Goal: Task Accomplishment & Management: Manage account settings

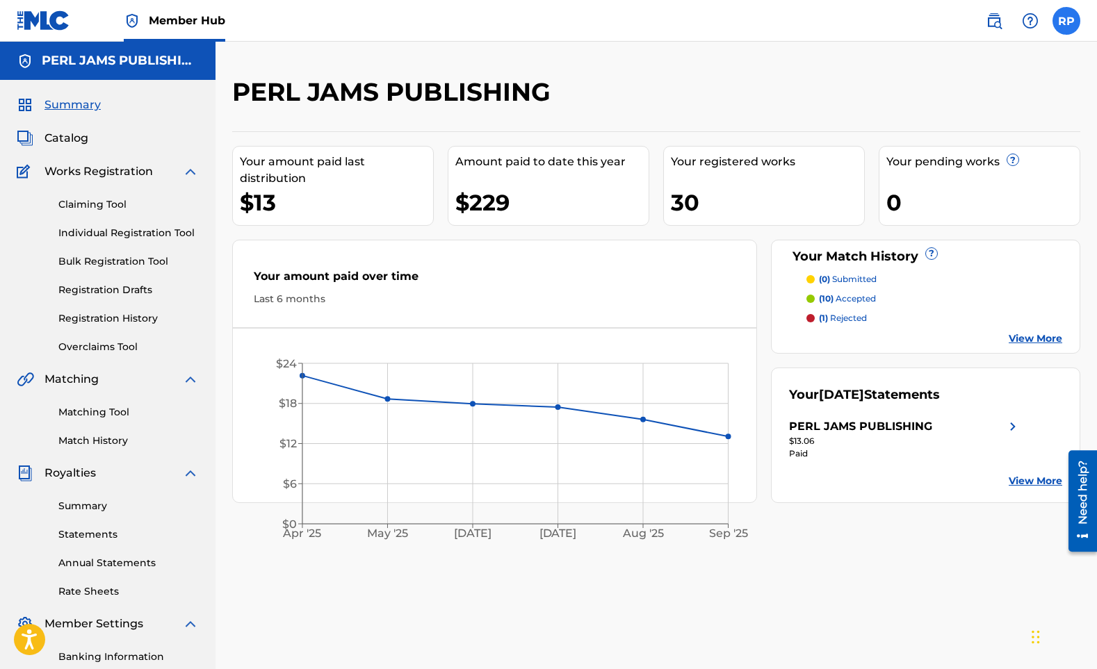
click at [1068, 21] on label at bounding box center [1066, 21] width 28 height 28
click at [1066, 21] on input "RP [PERSON_NAME] [EMAIL_ADDRESS][DOMAIN_NAME] Notification Preferences Profile …" at bounding box center [1066, 21] width 0 height 0
click at [938, 170] on link "Profile" at bounding box center [929, 173] width 28 height 13
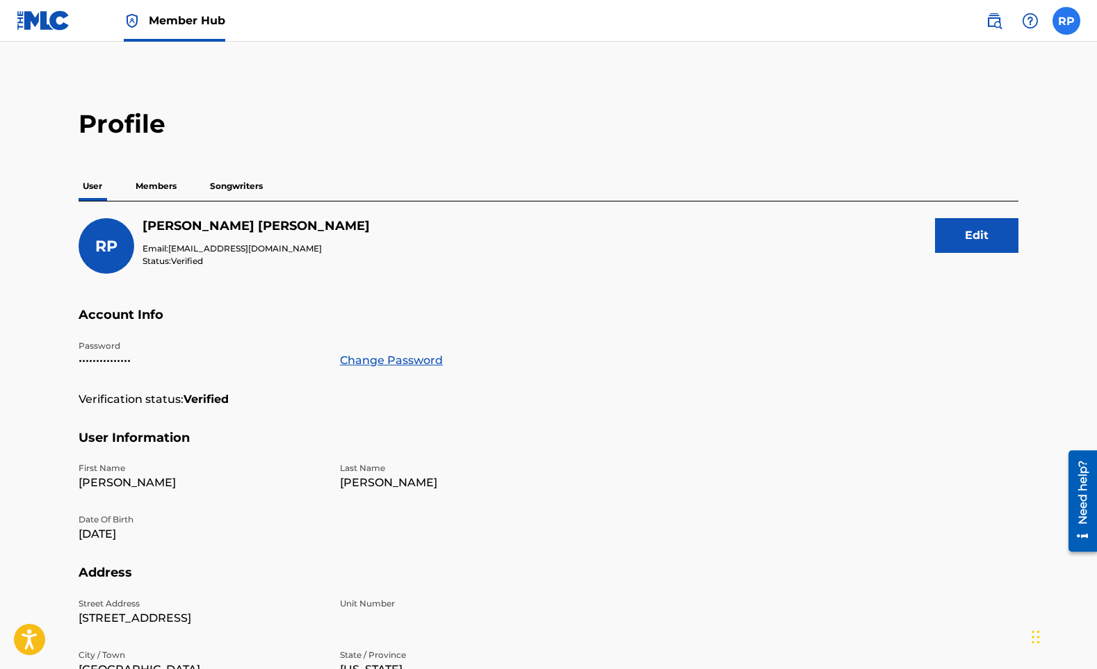
click at [1071, 24] on label at bounding box center [1066, 21] width 28 height 28
click at [1066, 21] on input "RP [PERSON_NAME] [EMAIL_ADDRESS][DOMAIN_NAME] Notification Preferences Profile …" at bounding box center [1066, 21] width 0 height 0
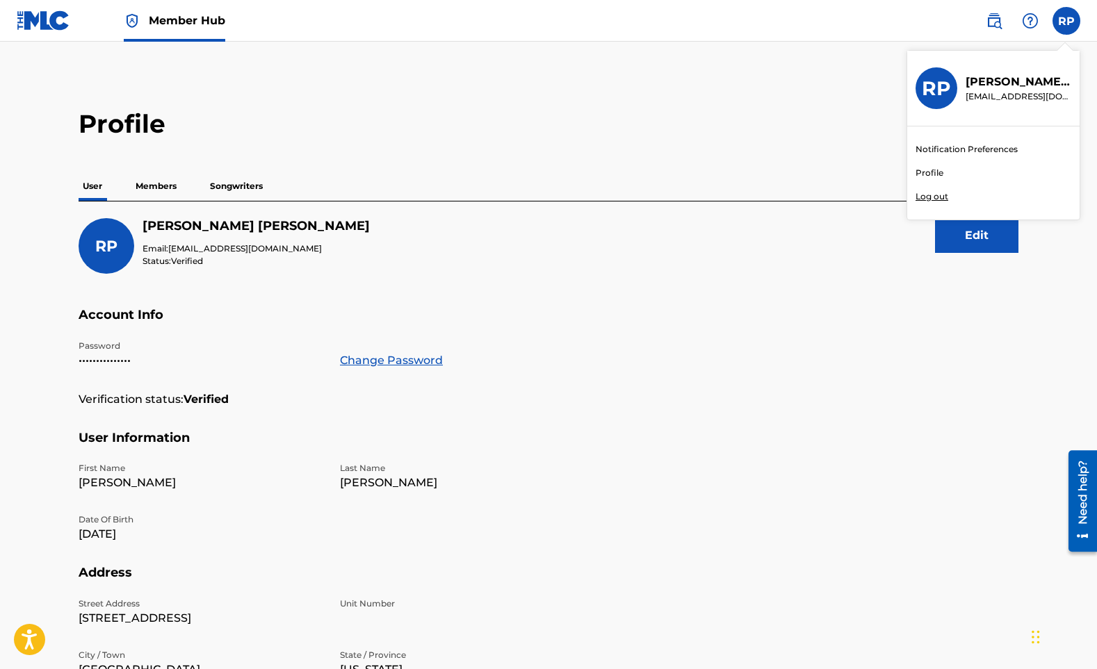
click at [933, 170] on link "Profile" at bounding box center [929, 173] width 28 height 13
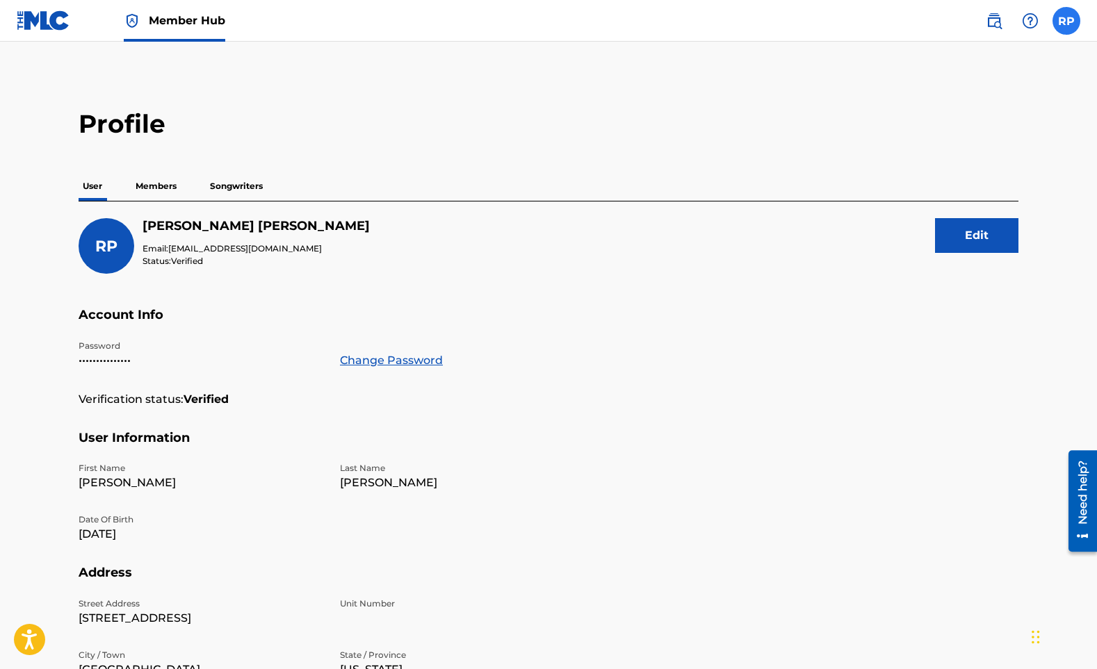
click at [1070, 21] on label at bounding box center [1066, 21] width 28 height 28
click at [1066, 21] on input "RP [PERSON_NAME] [EMAIL_ADDRESS][DOMAIN_NAME] Notification Preferences Profile …" at bounding box center [1066, 21] width 0 height 0
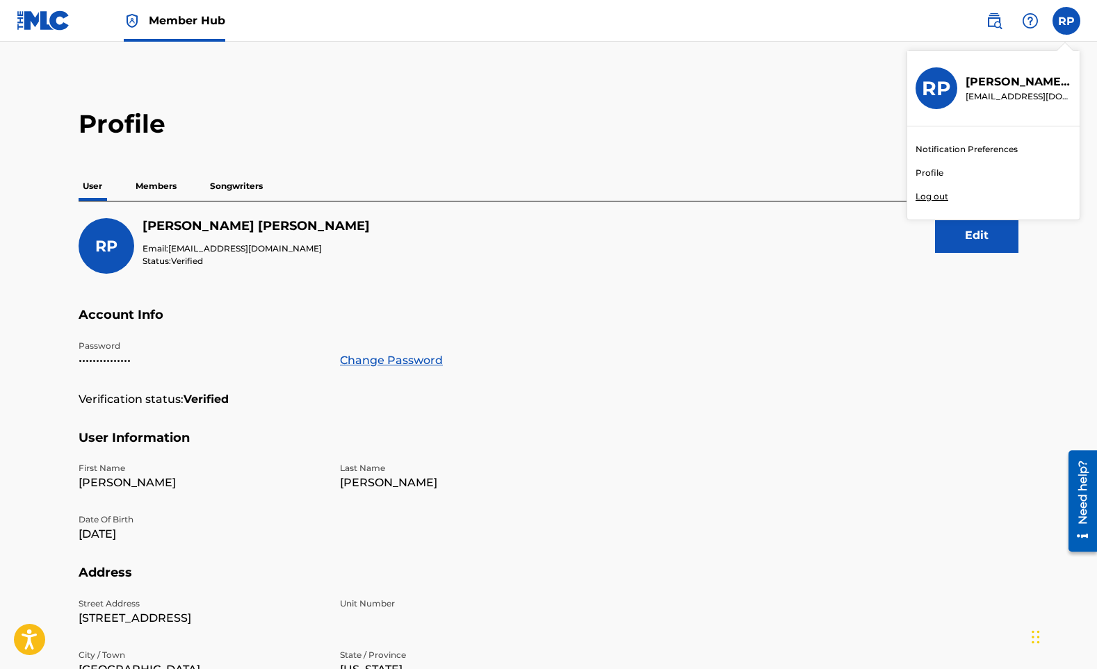
click at [940, 172] on link "Profile" at bounding box center [929, 173] width 28 height 13
click at [143, 186] on p "Members" at bounding box center [155, 186] width 49 height 29
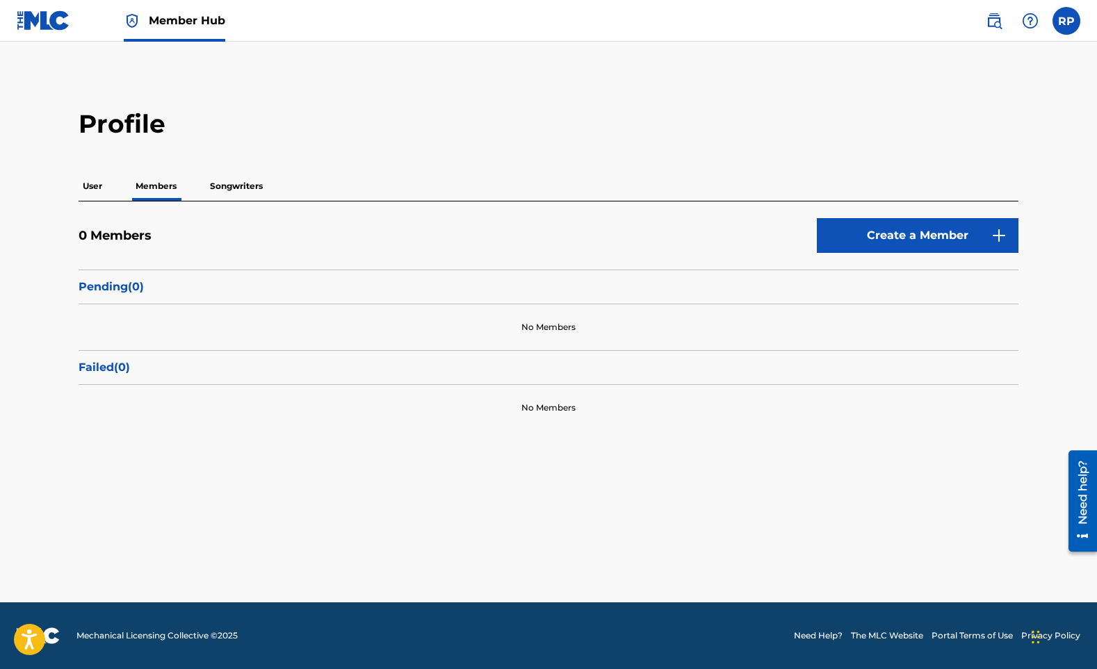
click at [239, 181] on p "Songwriters" at bounding box center [236, 186] width 61 height 29
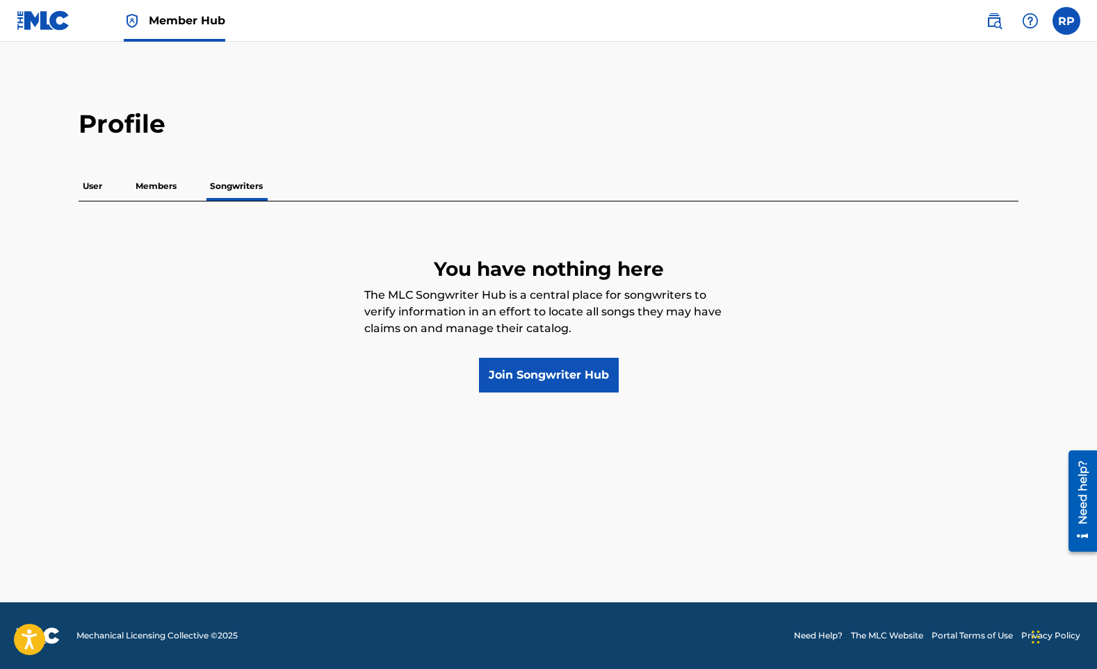
click at [99, 185] on p "User" at bounding box center [93, 186] width 28 height 29
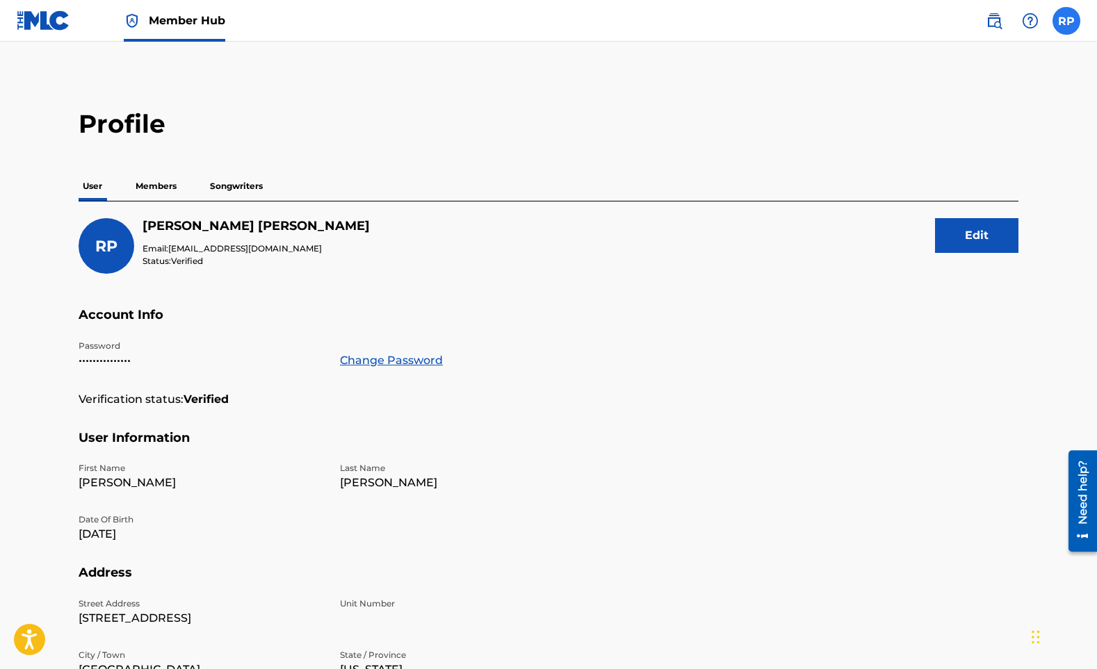
click at [1068, 24] on label at bounding box center [1066, 21] width 28 height 28
click at [1066, 21] on input "RP [PERSON_NAME] [EMAIL_ADDRESS][DOMAIN_NAME] Notification Preferences Profile …" at bounding box center [1066, 21] width 0 height 0
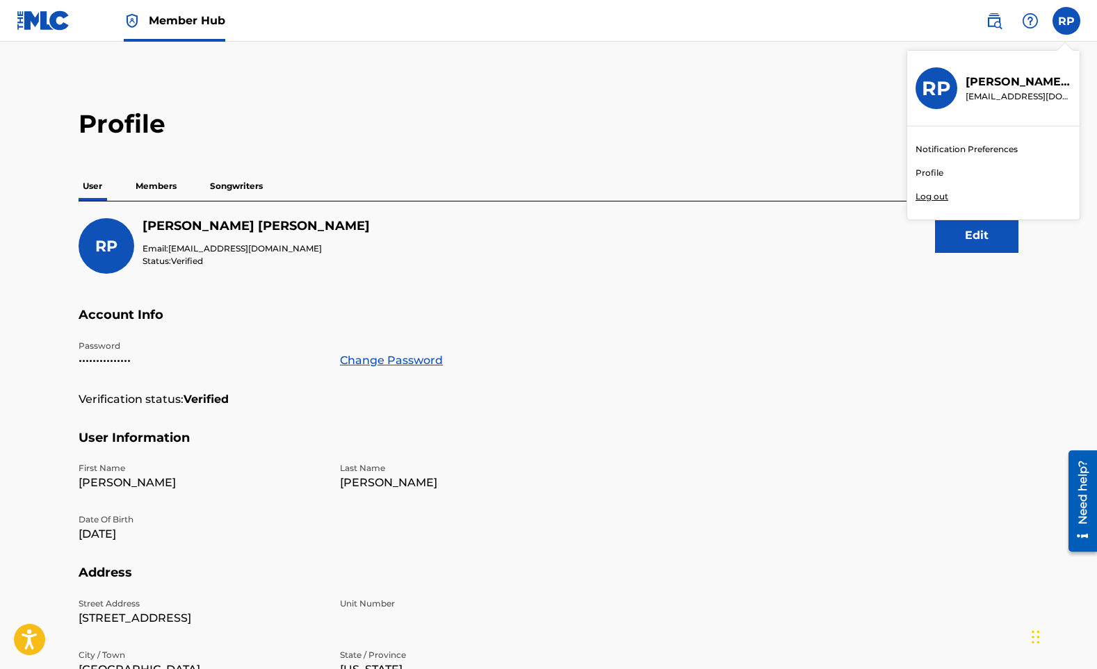
click at [933, 85] on h3 "RP" at bounding box center [936, 88] width 29 height 24
click at [1066, 21] on input "RP [PERSON_NAME] [EMAIL_ADDRESS][DOMAIN_NAME] Notification Preferences Profile …" at bounding box center [1066, 21] width 0 height 0
click at [940, 151] on link "Notification Preferences" at bounding box center [966, 149] width 102 height 13
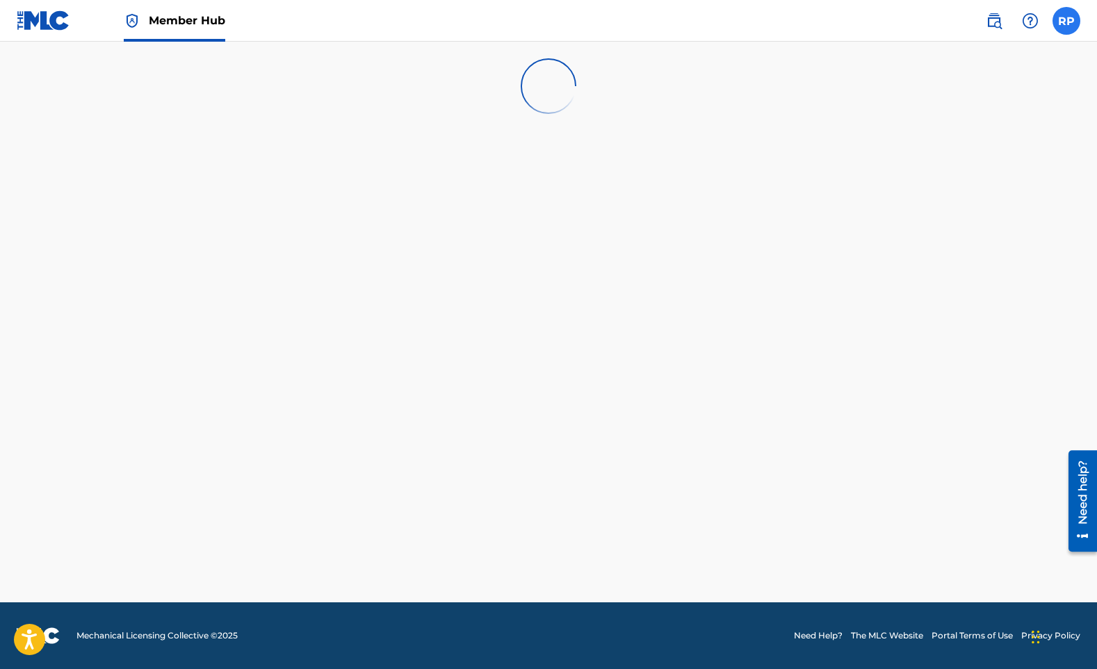
click at [1071, 14] on label at bounding box center [1066, 21] width 28 height 28
click at [1066, 21] on input "RP [PERSON_NAME] [EMAIL_ADDRESS][DOMAIN_NAME] Notification Preferences Profile …" at bounding box center [1066, 21] width 0 height 0
click at [938, 173] on link "Profile" at bounding box center [929, 173] width 28 height 13
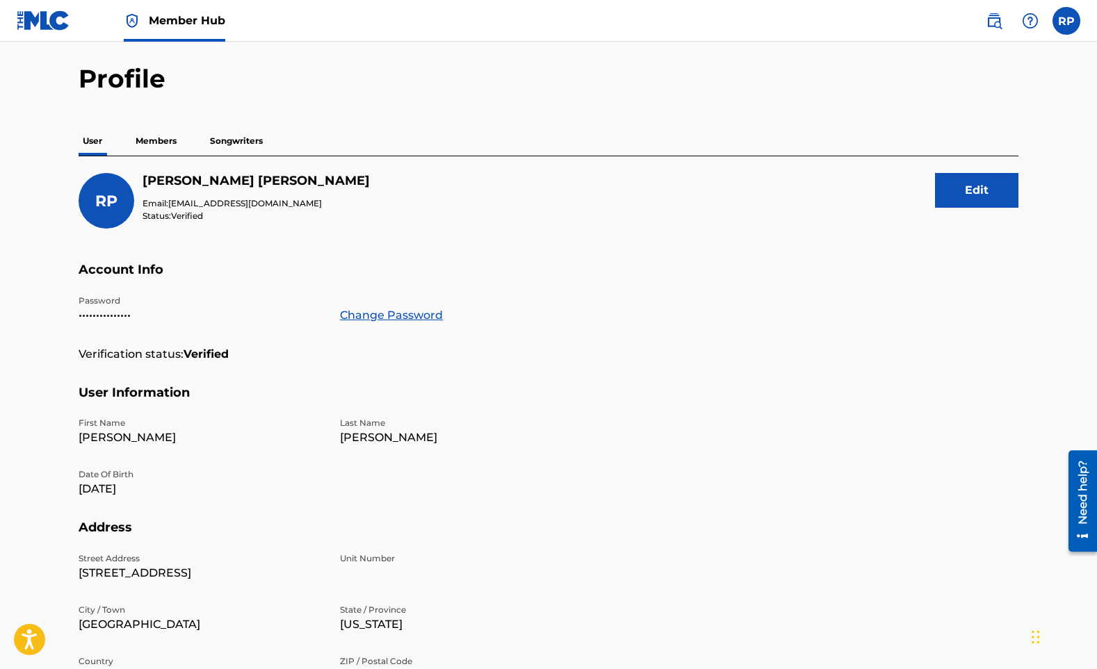
scroll to position [47, 0]
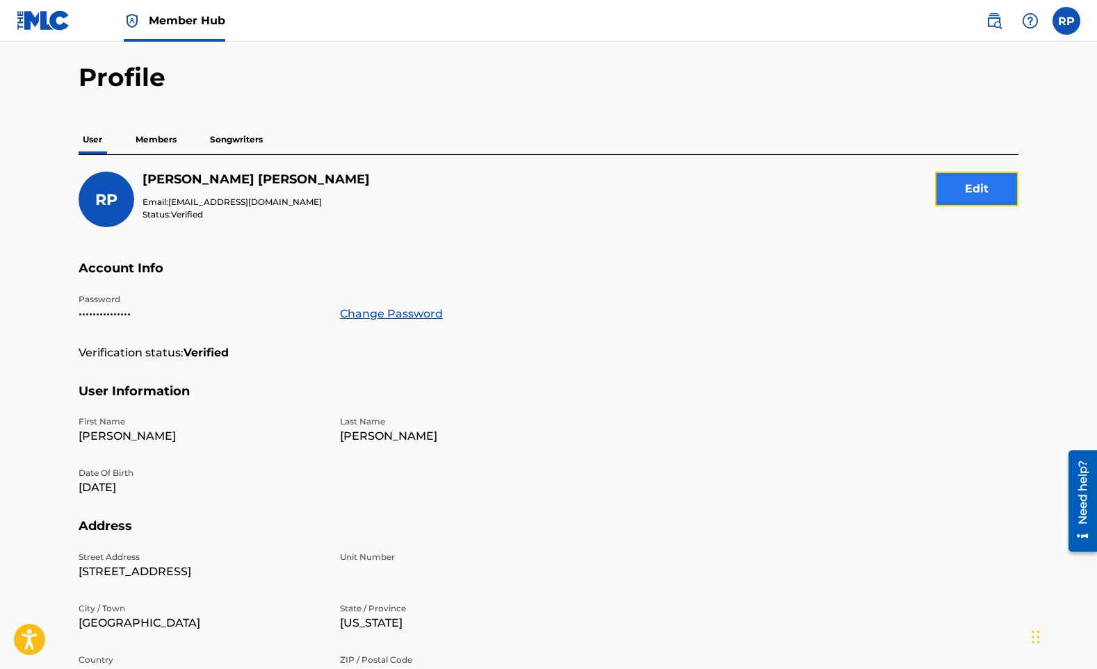
click at [956, 177] on button "Edit" at bounding box center [976, 189] width 83 height 35
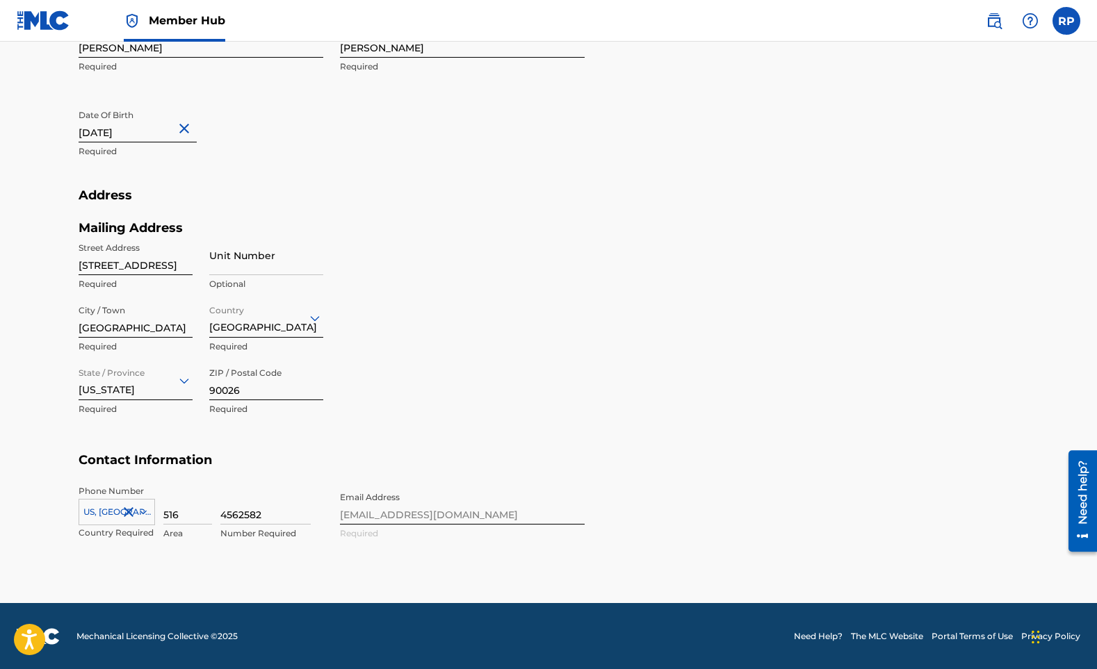
scroll to position [0, 0]
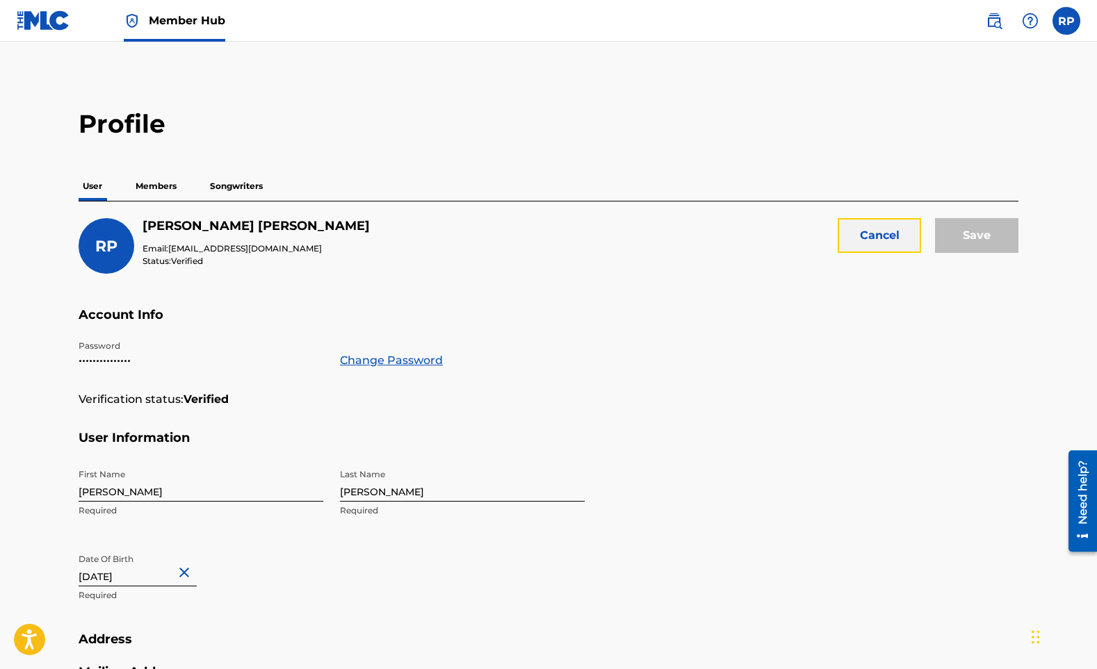
click at [898, 232] on button "Cancel" at bounding box center [878, 235] width 83 height 35
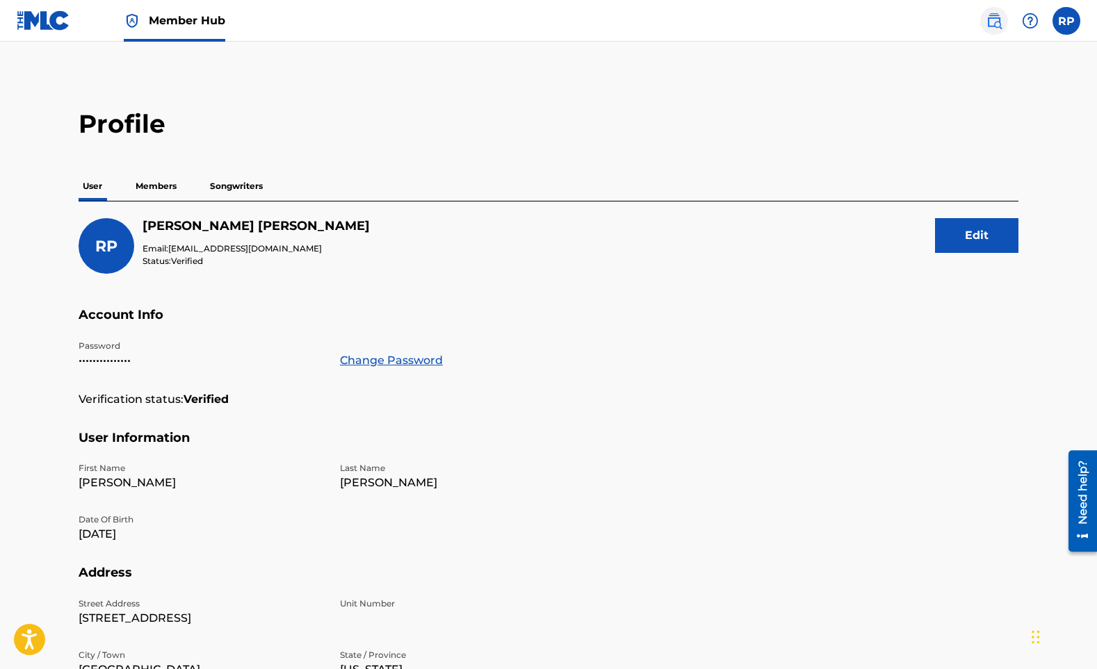
click at [1001, 26] on img at bounding box center [993, 21] width 17 height 17
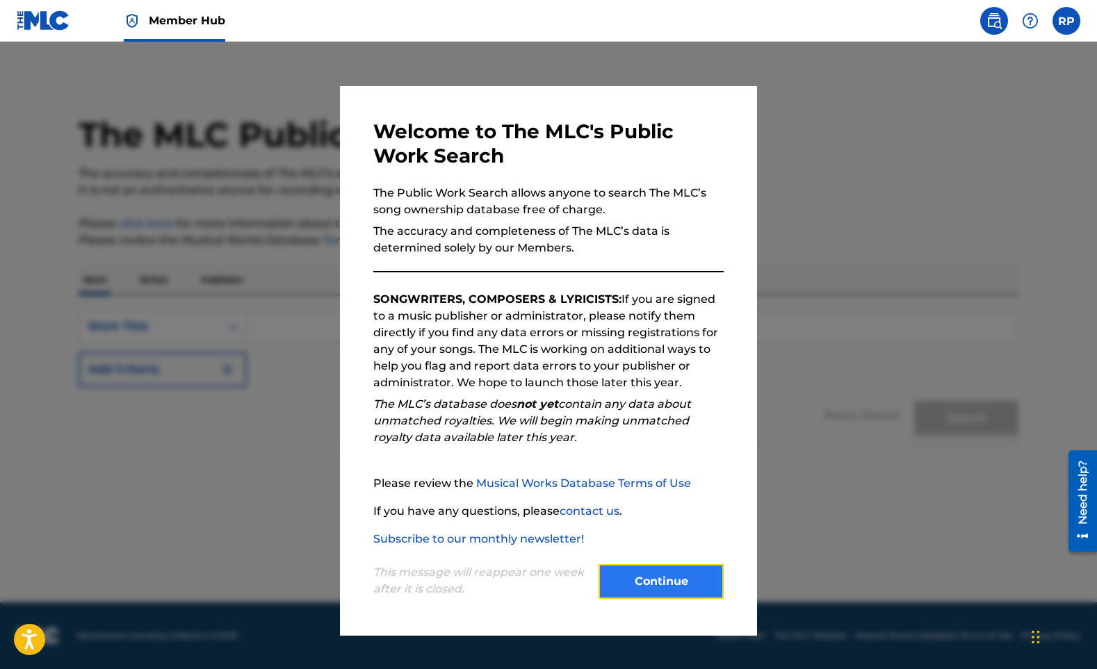
click at [653, 582] on button "Continue" at bounding box center [660, 581] width 125 height 35
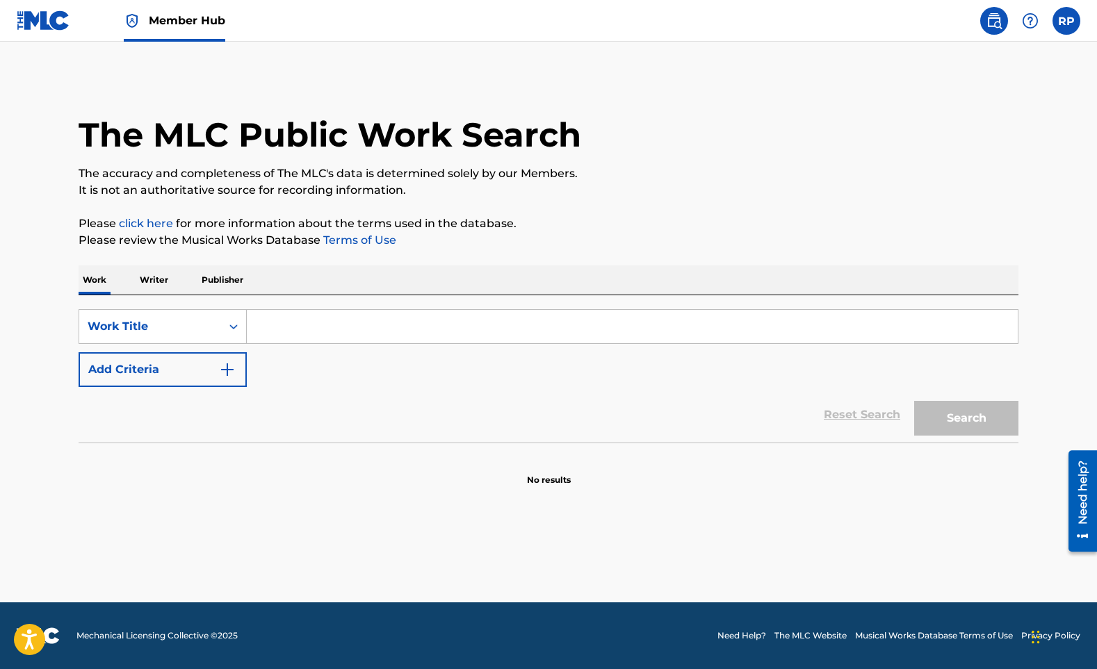
click at [49, 11] on img at bounding box center [44, 20] width 54 height 20
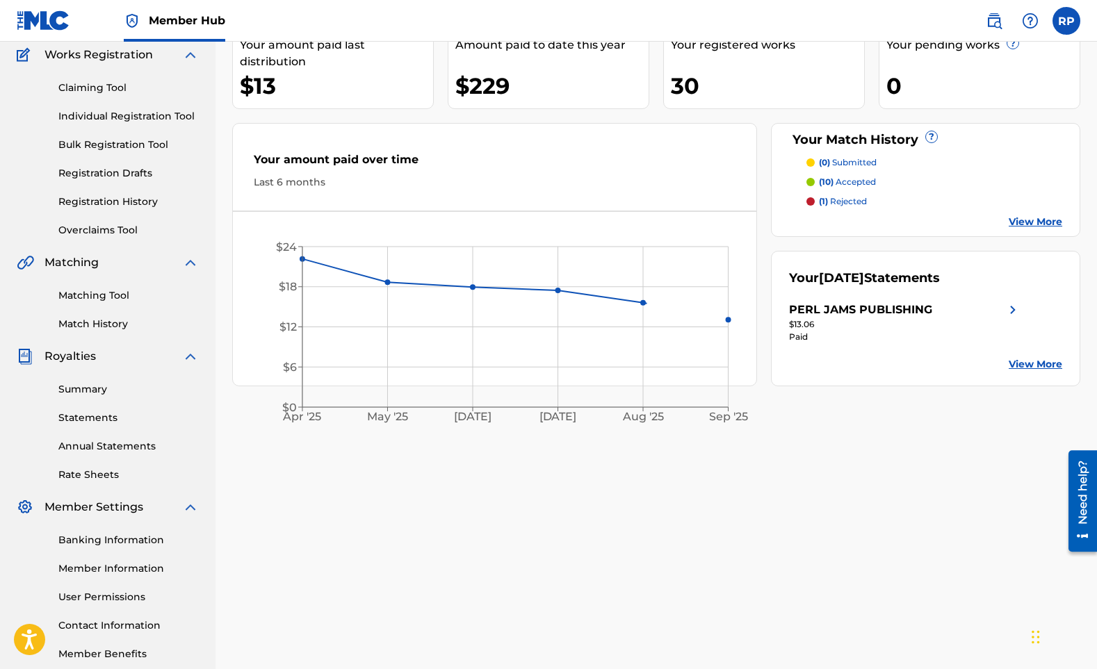
scroll to position [193, 0]
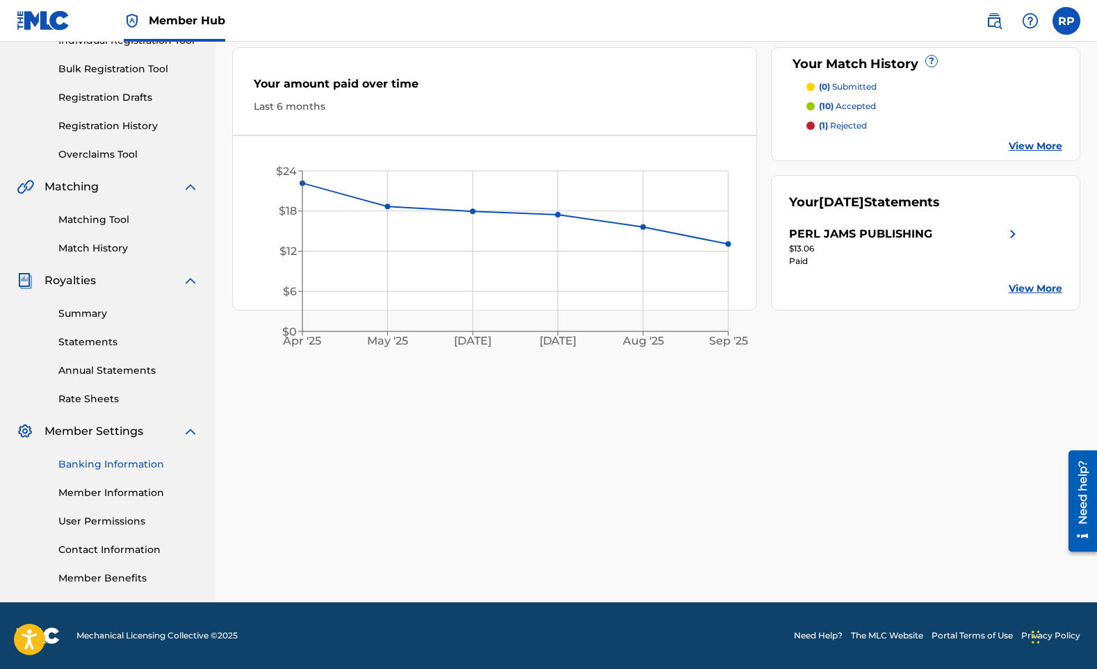
click at [110, 471] on link "Banking Information" at bounding box center [128, 464] width 140 height 15
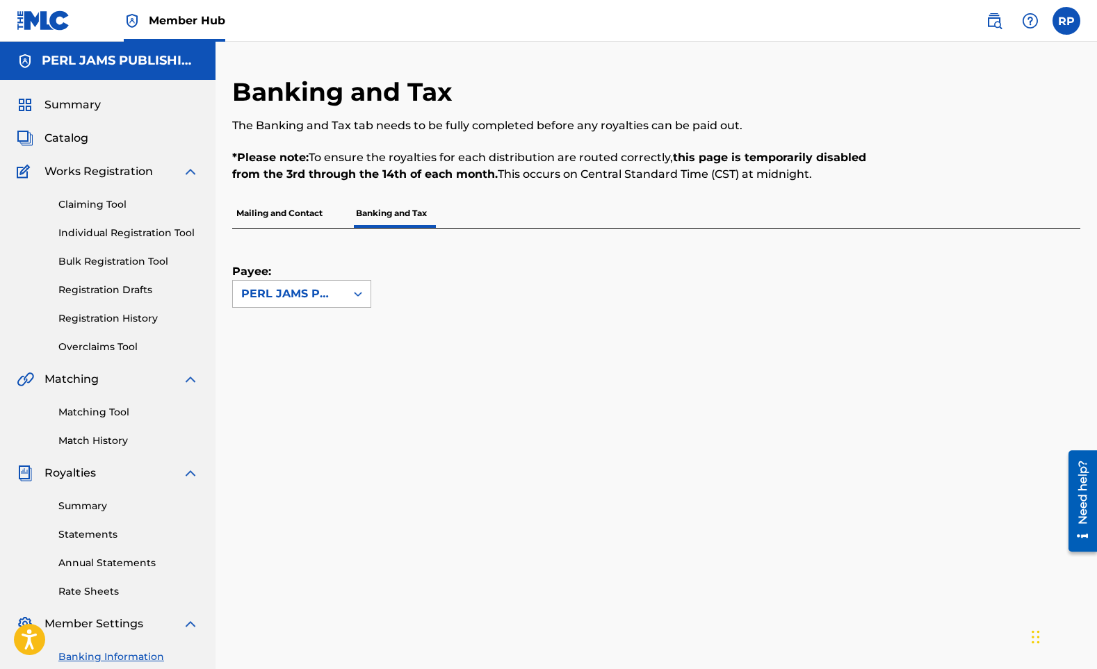
click at [341, 297] on div "PERL JAMS PUBLISHING" at bounding box center [289, 294] width 113 height 26
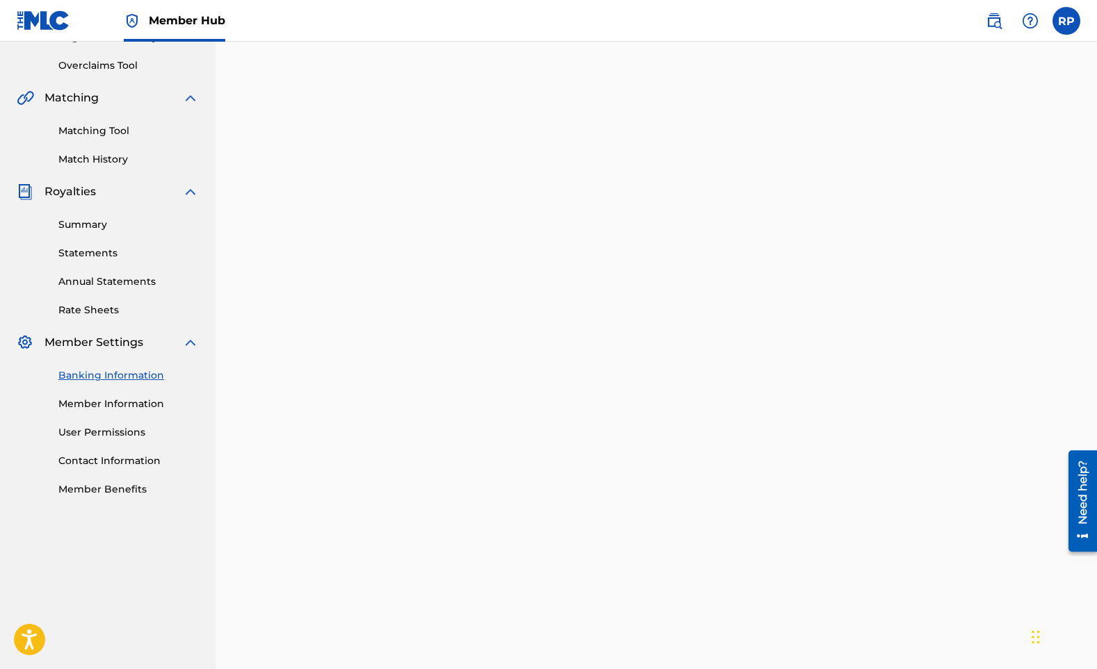
scroll to position [533, 0]
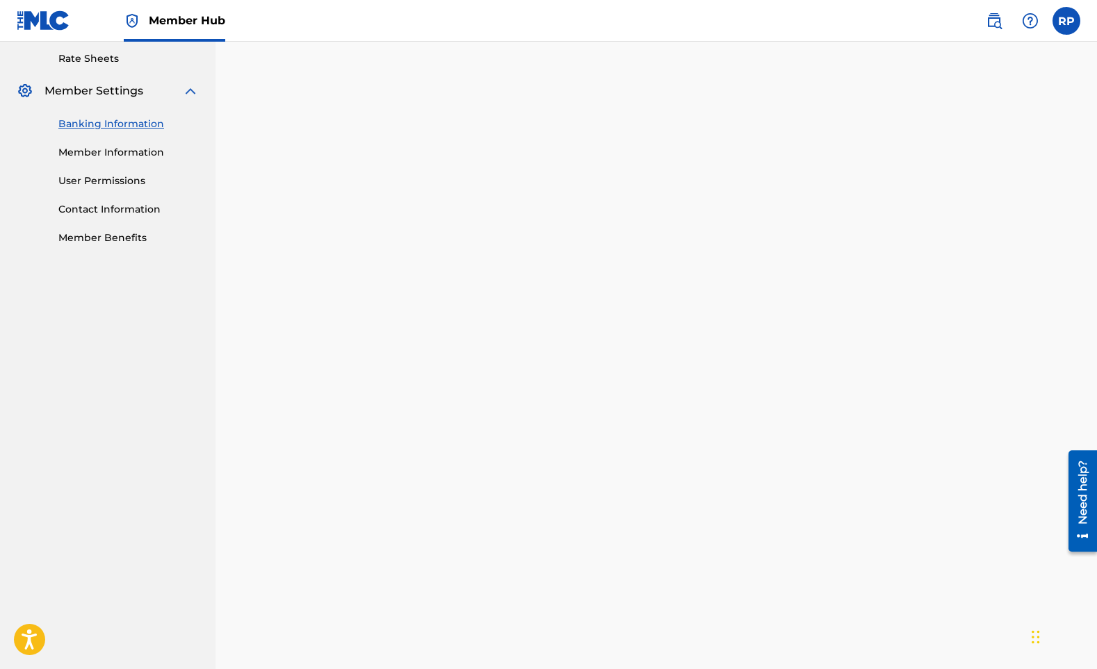
click at [172, 457] on nav "PERL JAMS PUBLISHING Summary Catalog Works Registration Claiming Tool Individua…" at bounding box center [107, 354] width 215 height 1691
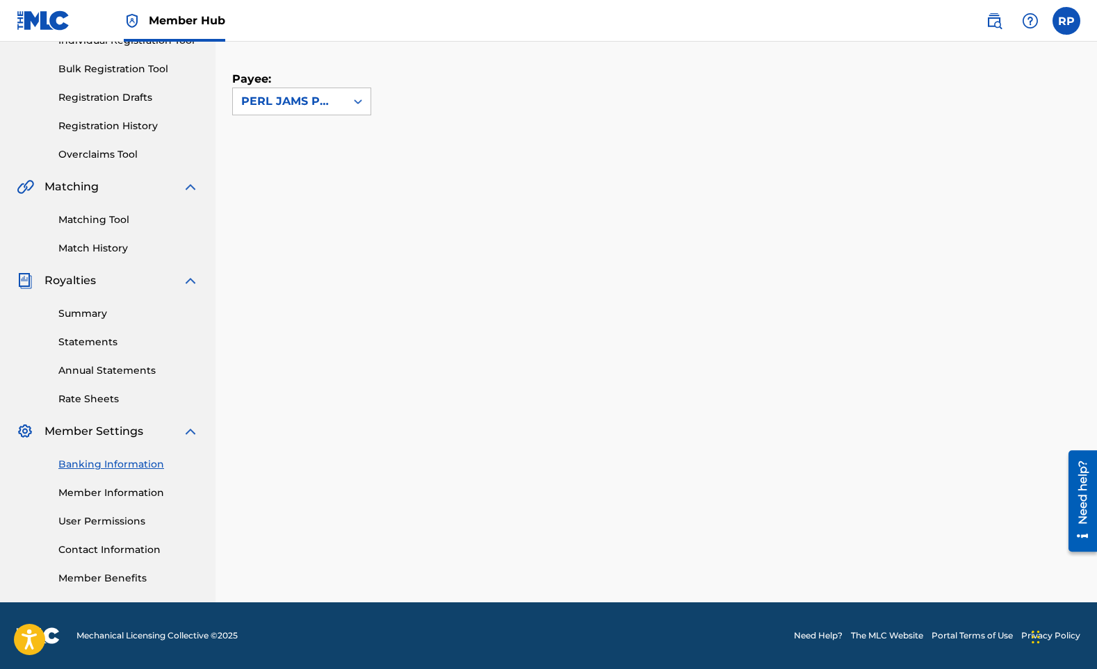
scroll to position [193, 0]
